Goal: Information Seeking & Learning: Learn about a topic

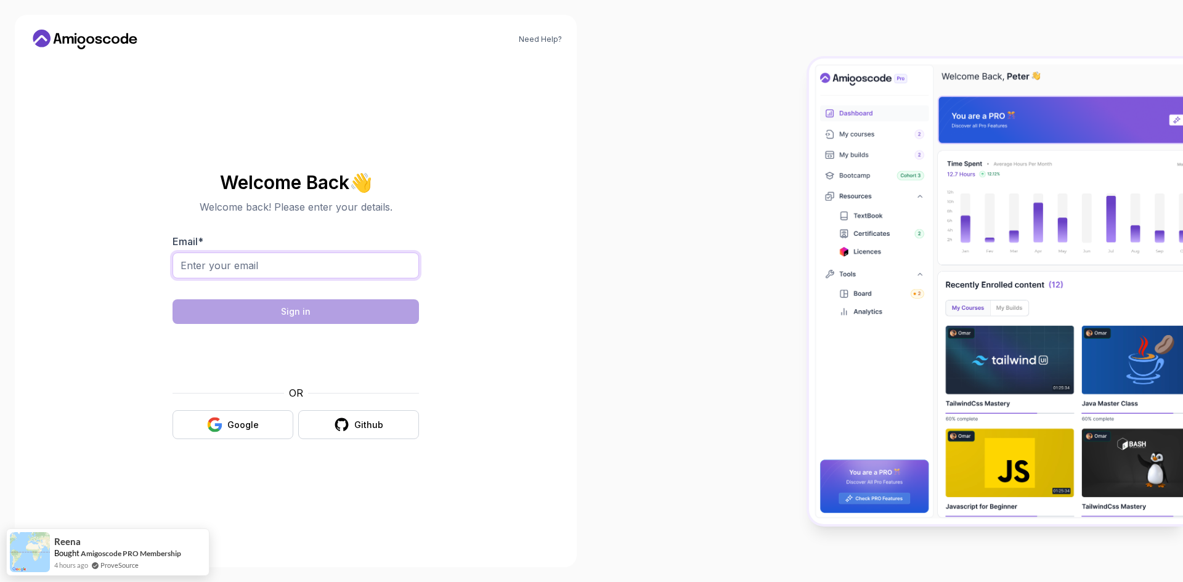
click at [347, 276] on input "Email *" at bounding box center [296, 266] width 246 height 26
type input "abdallah.ali22596@gmail.com"
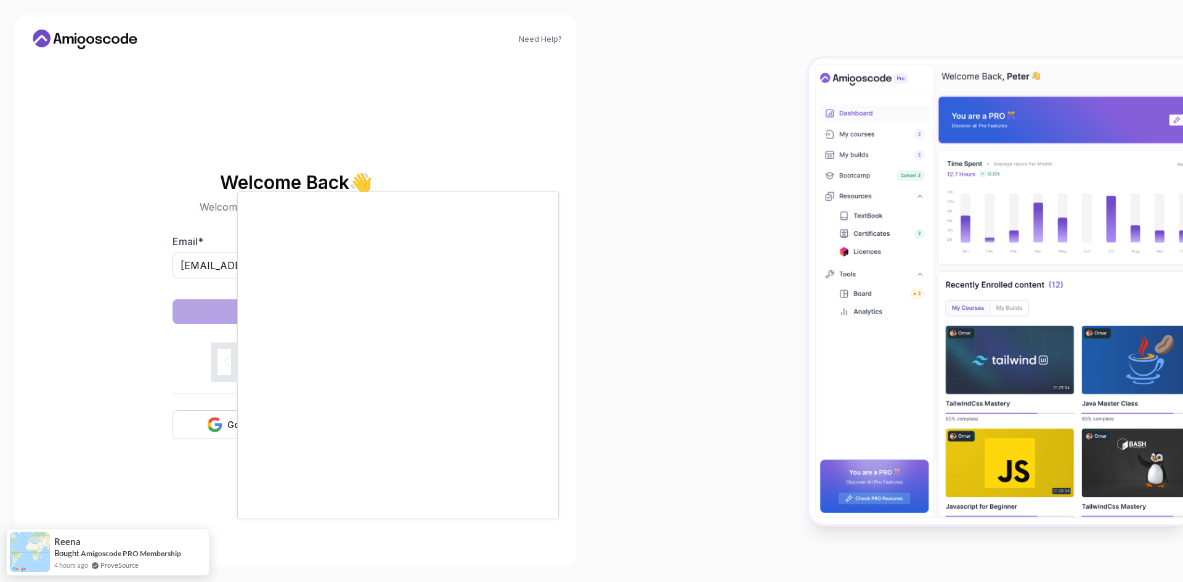
click at [99, 275] on div at bounding box center [591, 291] width 1183 height 582
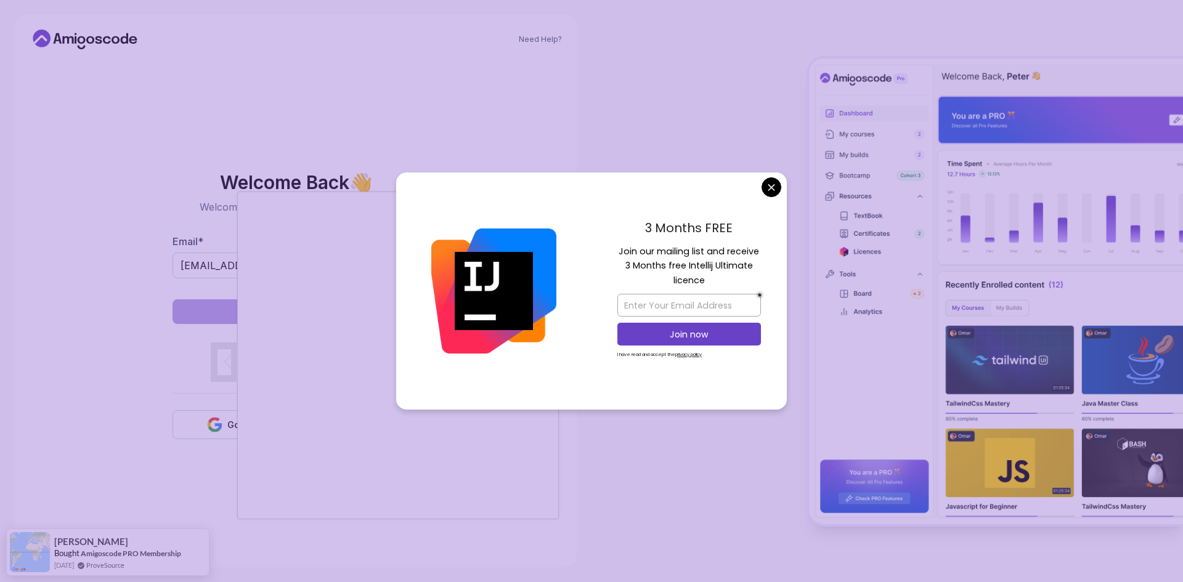
click at [765, 183] on body "Need Help? Welcome Back 👋 Welcome back! Please enter your details. Email * abda…" at bounding box center [591, 291] width 1183 height 582
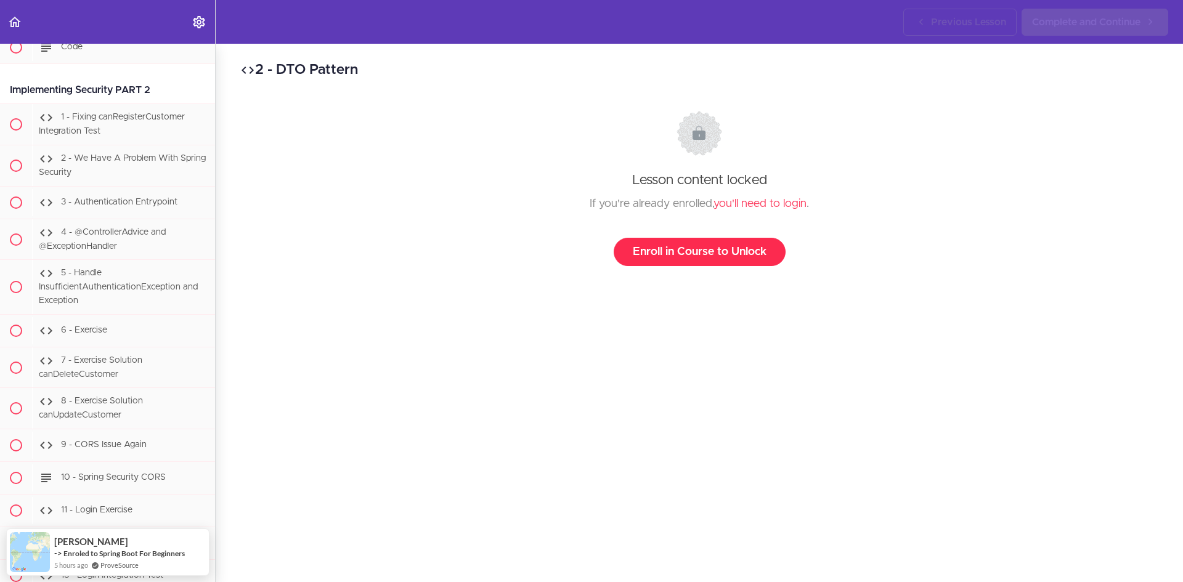
click at [678, 240] on link "Enroll in Course to Unlock" at bounding box center [700, 252] width 172 height 28
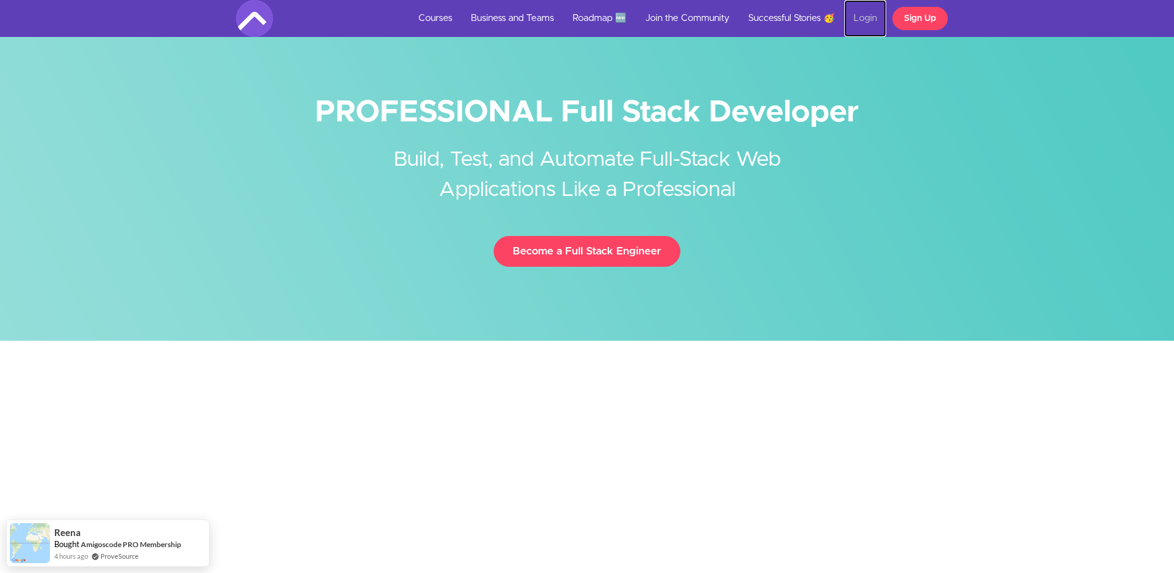
click at [872, 9] on link "Login" at bounding box center [865, 18] width 42 height 37
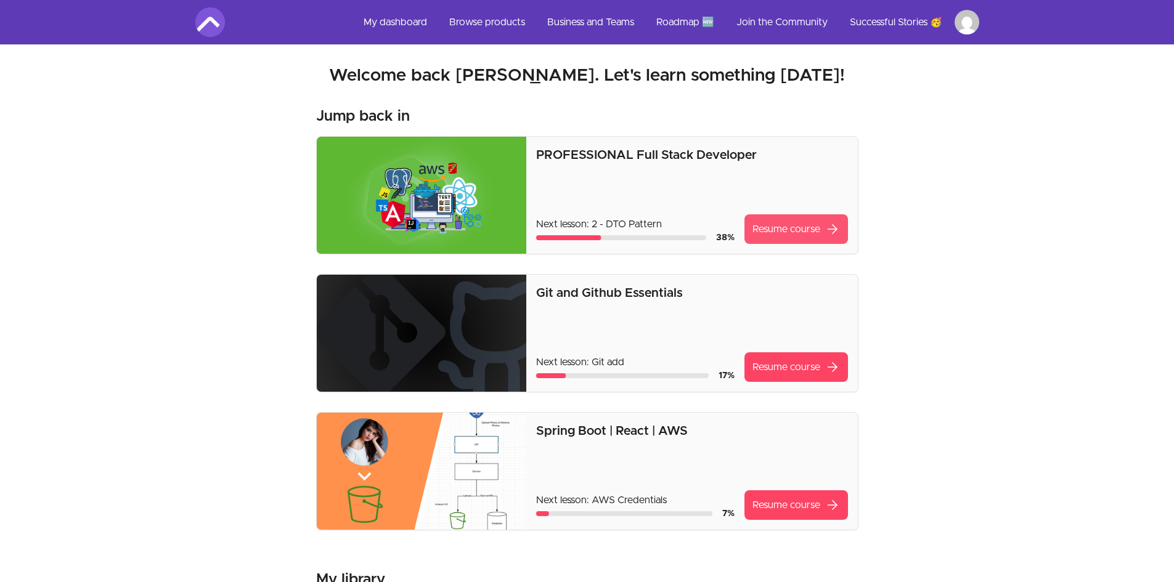
click at [791, 235] on link "Resume course arrow_forward" at bounding box center [796, 229] width 104 height 30
